Goal: Task Accomplishment & Management: Manage account settings

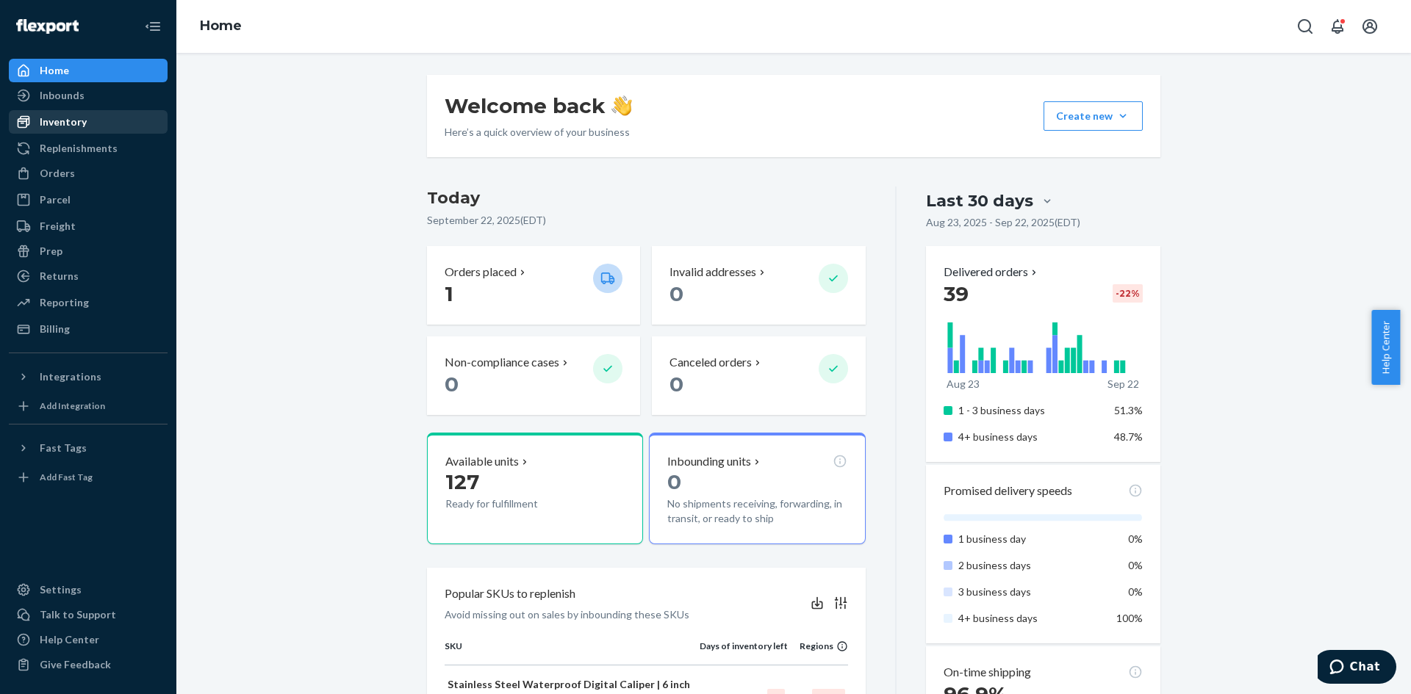
click at [91, 118] on div "Inventory" at bounding box center [88, 122] width 156 height 21
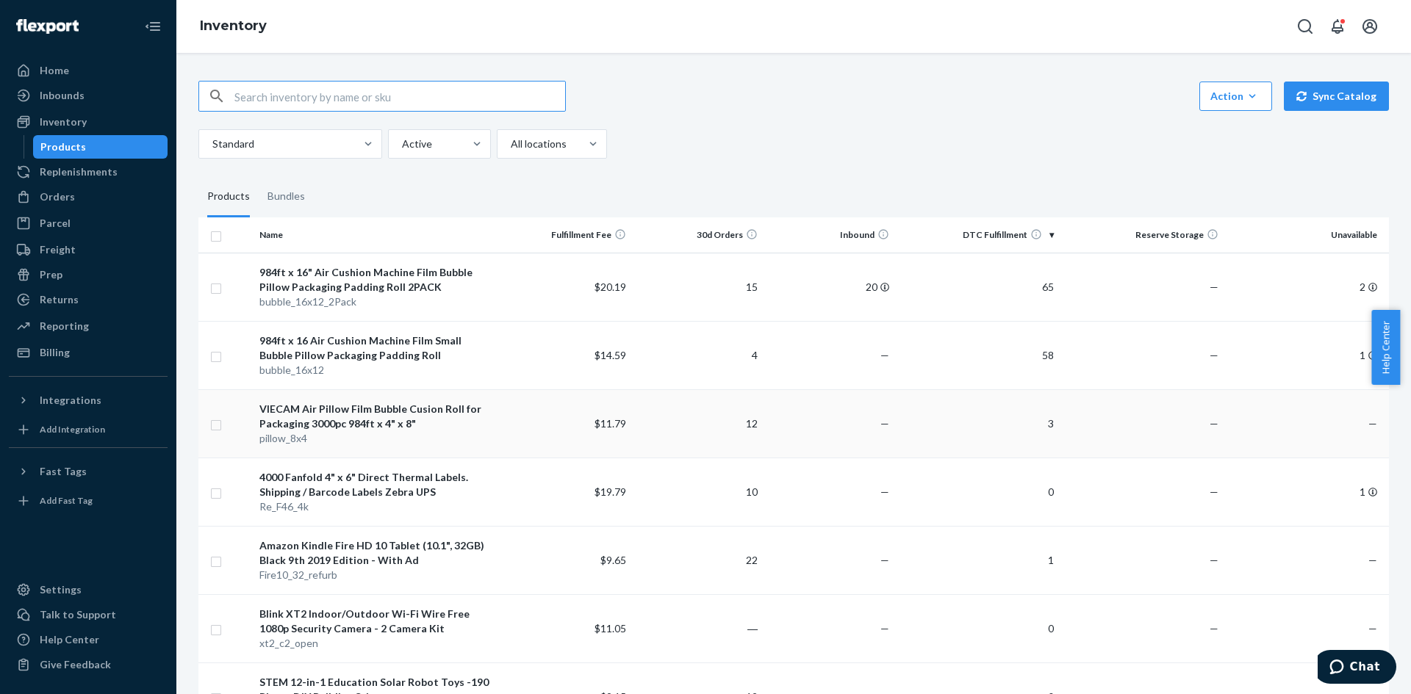
click at [214, 425] on input "checkbox" at bounding box center [216, 423] width 12 height 15
checkbox input "true"
click at [214, 566] on input "checkbox" at bounding box center [216, 560] width 12 height 15
checkbox input "true"
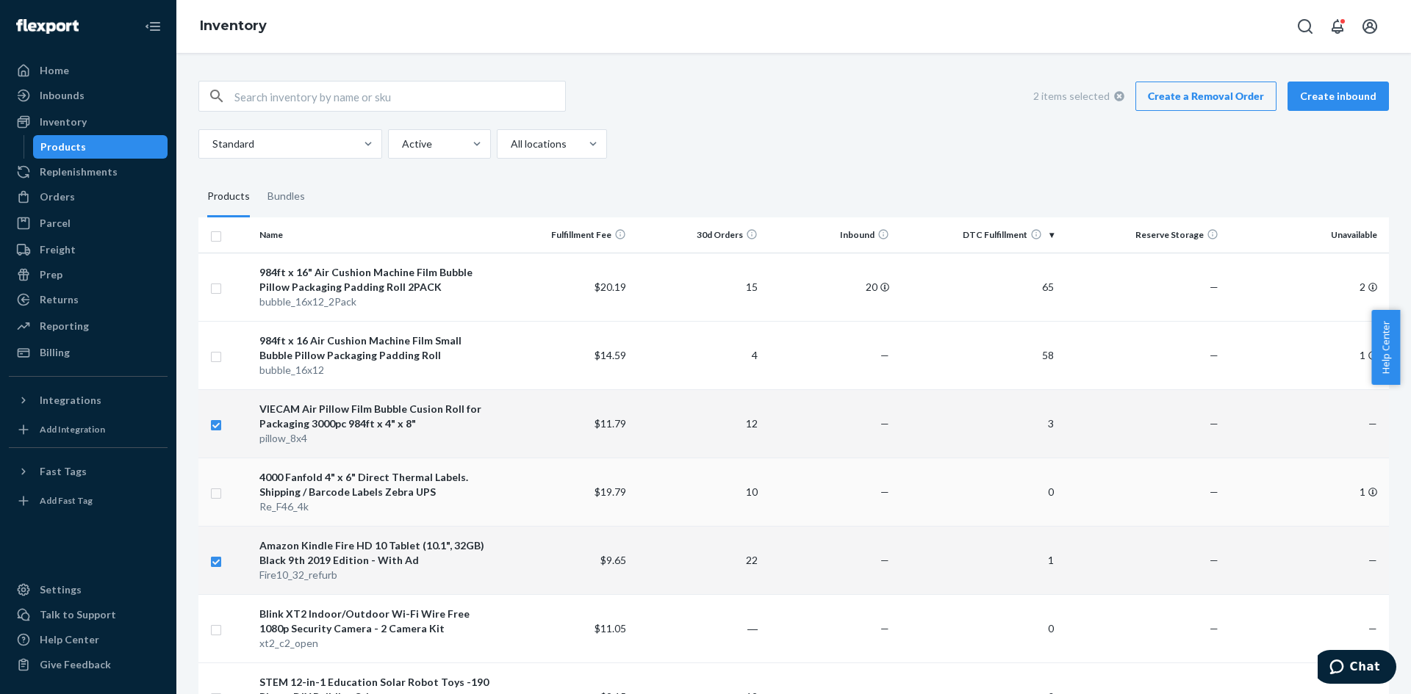
checkbox input "true"
click at [216, 491] on input "checkbox" at bounding box center [216, 491] width 12 height 15
checkbox input "true"
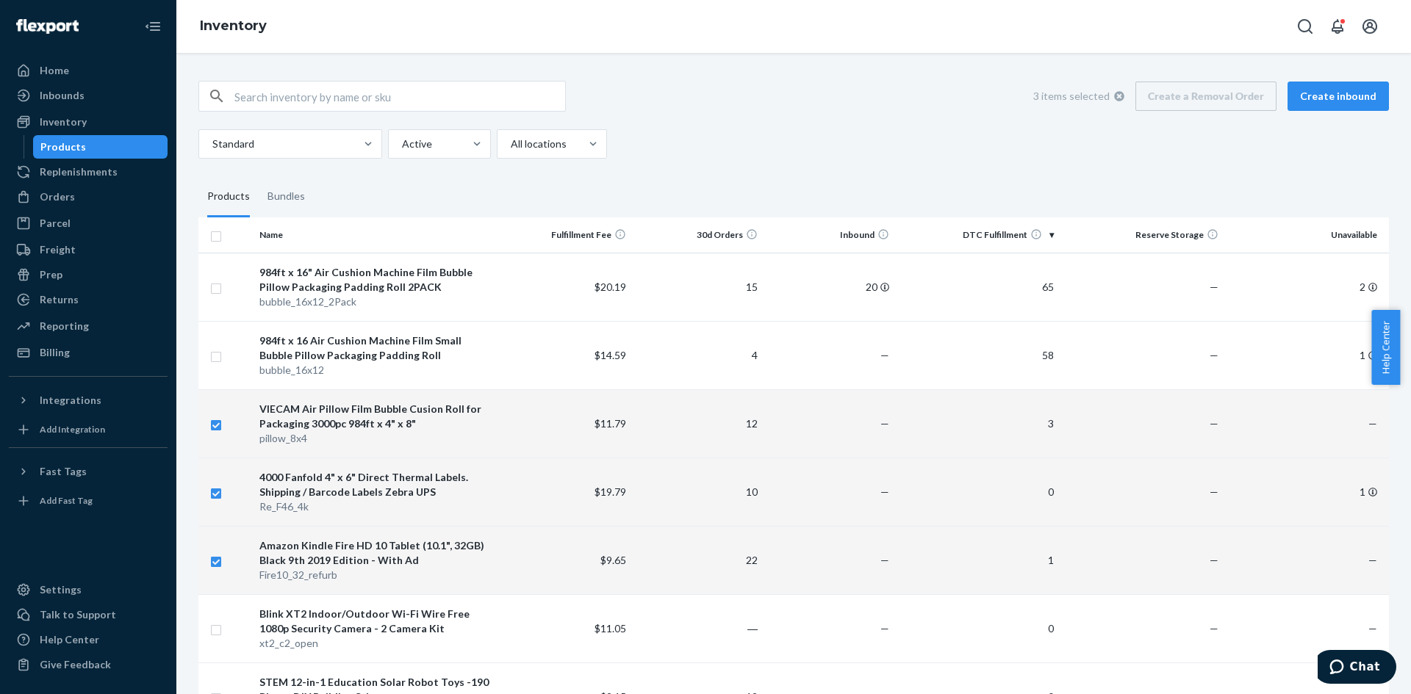
click at [216, 496] on input "checkbox" at bounding box center [216, 491] width 12 height 15
checkbox input "false"
checkbox input "true"
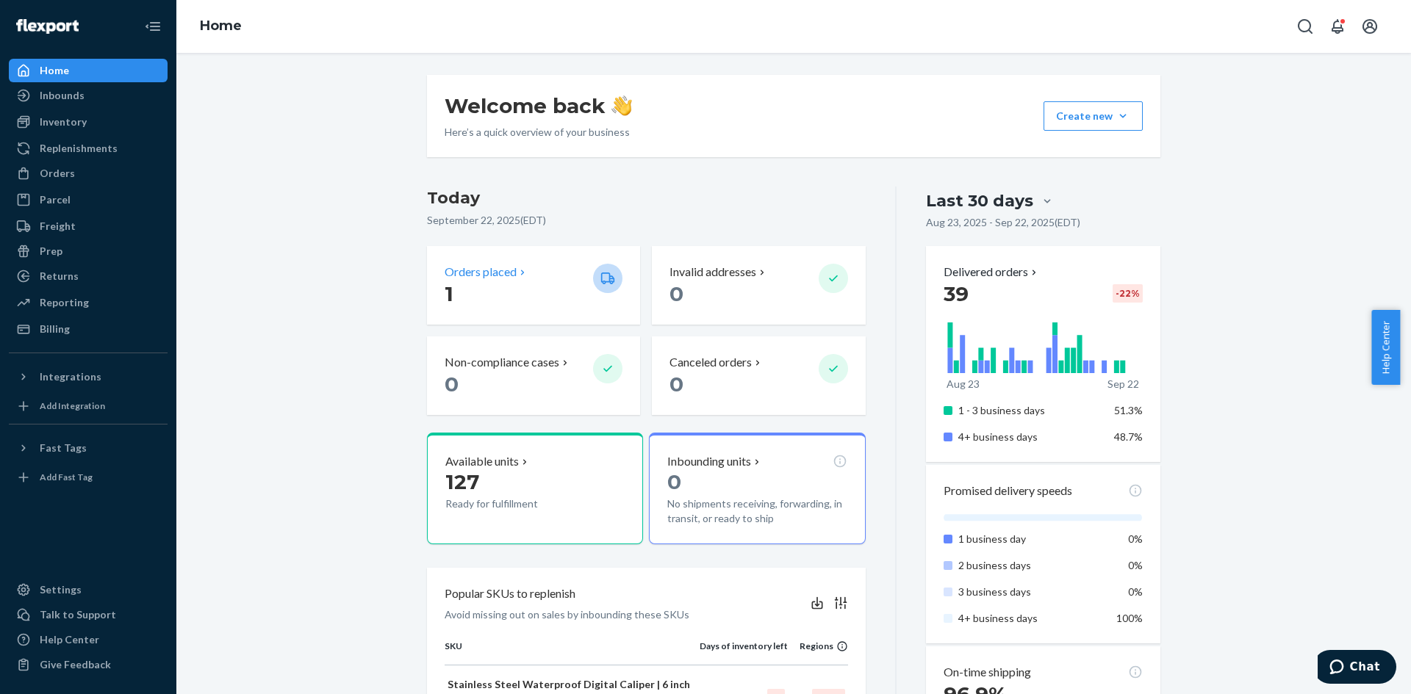
click at [445, 301] on span "1" at bounding box center [449, 293] width 9 height 25
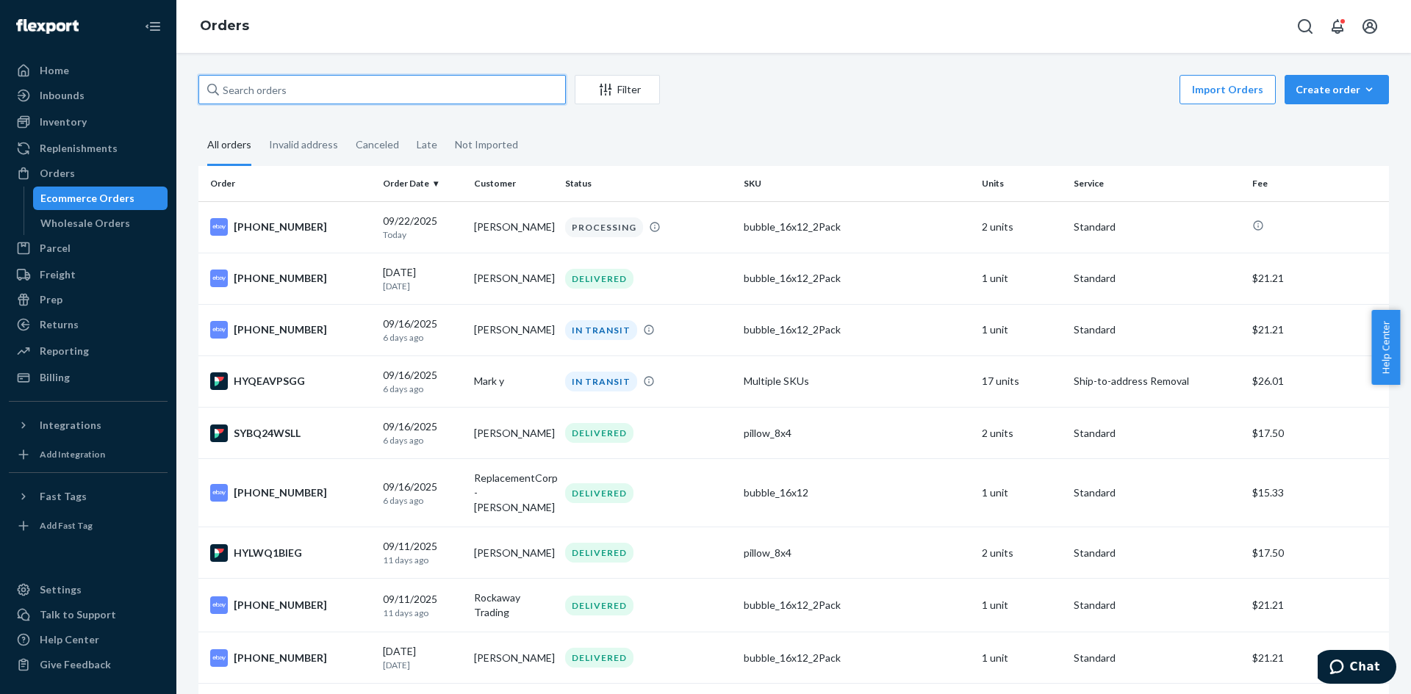
click at [309, 96] on input "text" at bounding box center [381, 89] width 367 height 29
paste input "27-13531-07914"
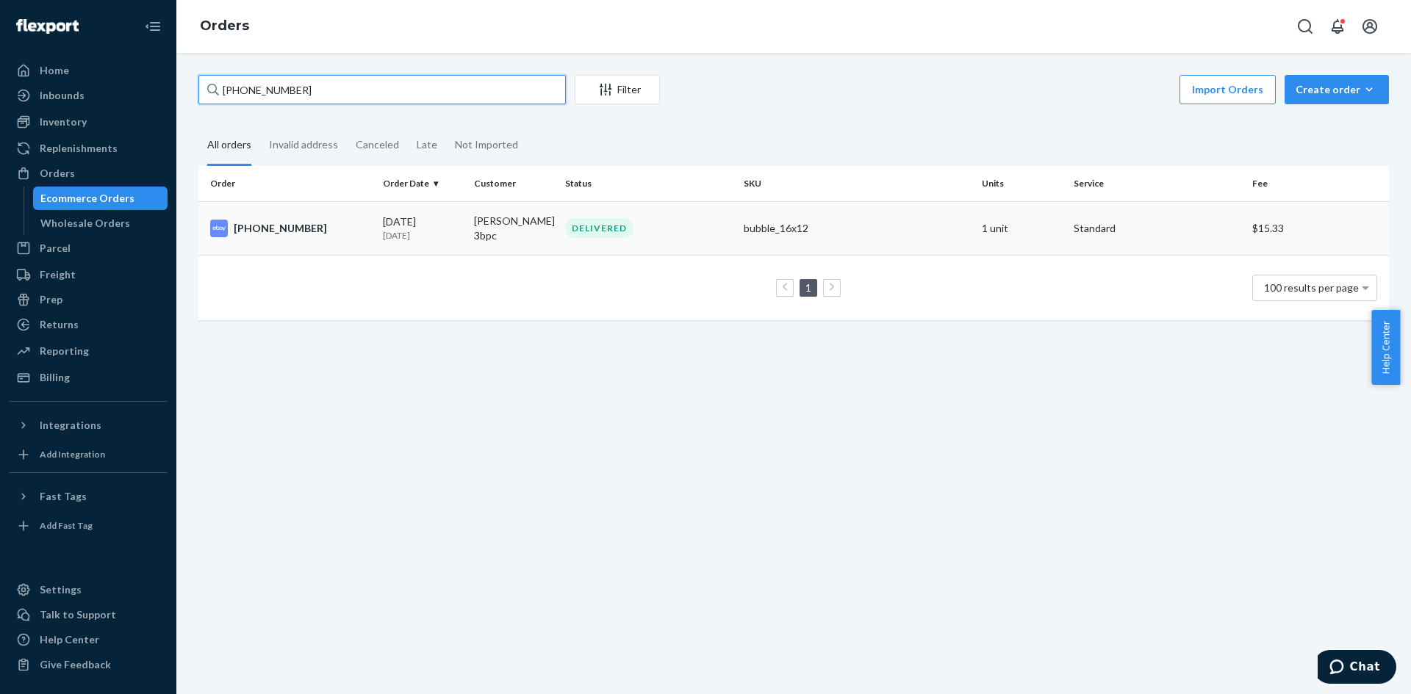
type input "27-13531-07914"
click at [400, 229] on p "14 days ago" at bounding box center [422, 235] width 79 height 12
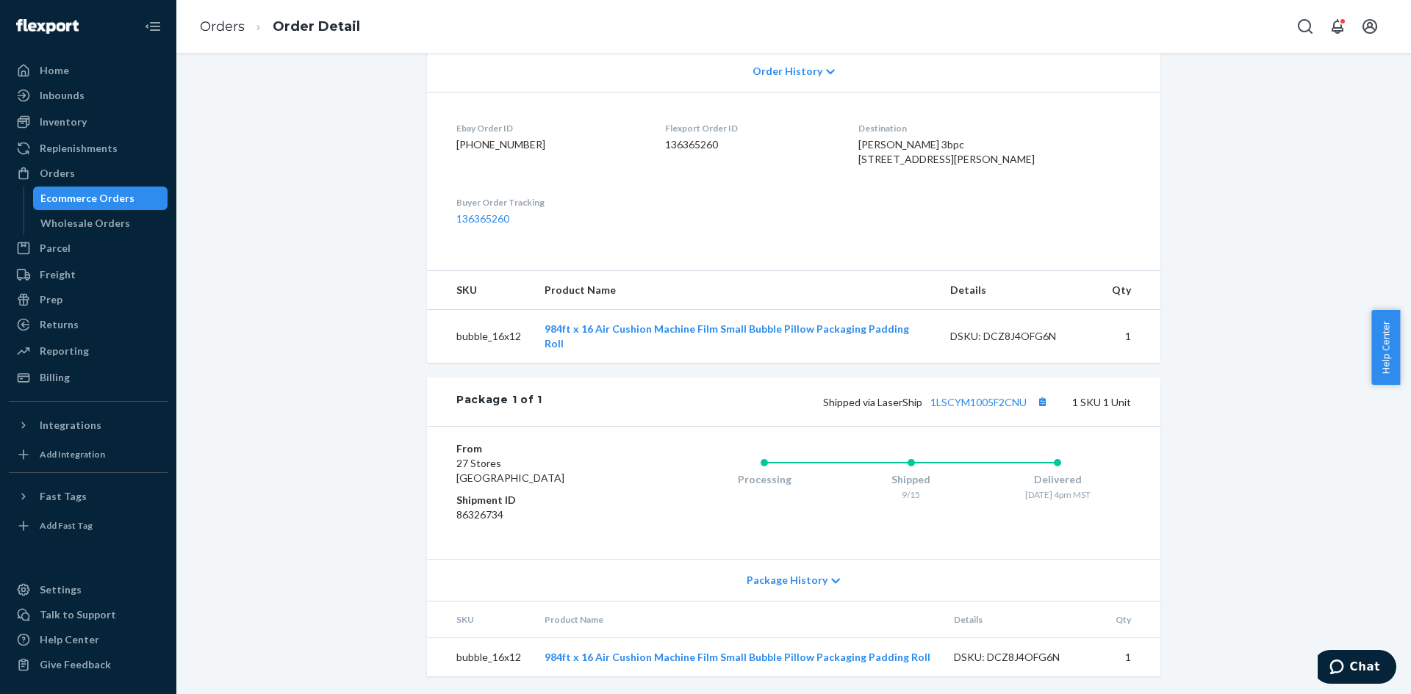
scroll to position [334, 0]
